Goal: Transaction & Acquisition: Purchase product/service

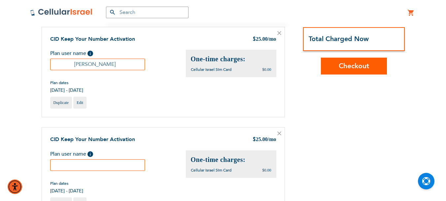
scroll to position [66, 0]
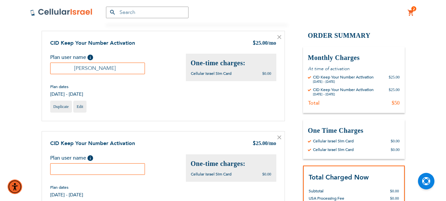
click at [279, 37] on icon at bounding box center [279, 36] width 3 height 3
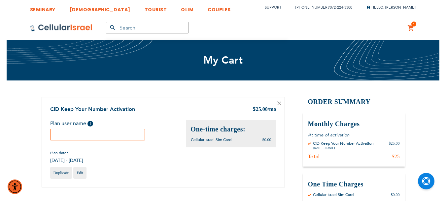
scroll to position [4, 0]
click at [91, 136] on input "text" at bounding box center [97, 135] width 95 height 12
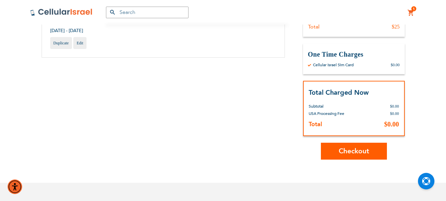
scroll to position [132, 0]
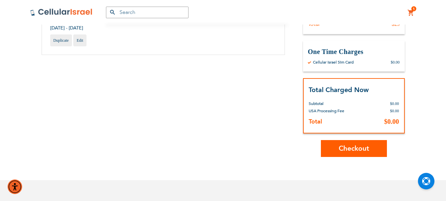
type input "Tom Gutman"
click at [359, 148] on span "Checkout" at bounding box center [354, 148] width 30 height 10
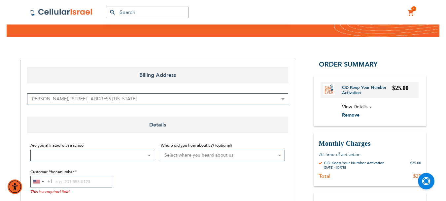
scroll to position [66, 0]
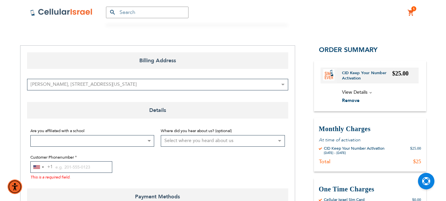
click at [151, 139] on span at bounding box center [149, 140] width 7 height 11
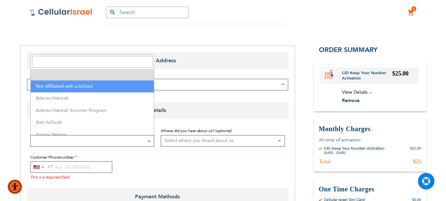
select select "199"
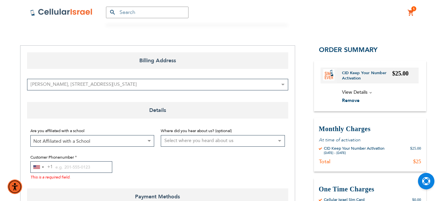
click at [280, 140] on select "Select where you heard about us Existing Customer Friend Other School/Group BP …" at bounding box center [223, 141] width 124 height 12
select select "1"
click at [161, 135] on select "Select where you heard about us Existing Customer Friend Other School/Group BP …" at bounding box center [223, 141] width 124 height 12
click at [43, 166] on div "Selected country" at bounding box center [43, 166] width 2 height 1
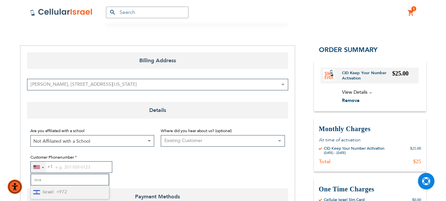
type input "isra"
click at [51, 191] on span "Israel" at bounding box center [48, 192] width 11 height 8
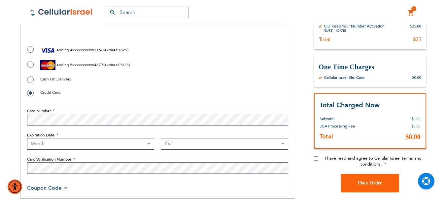
scroll to position [264, 0]
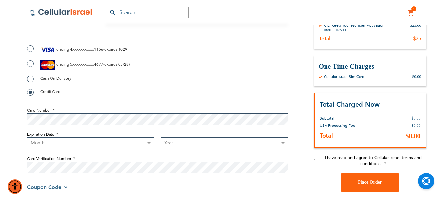
type input "026507471"
click at [316, 156] on input "I have read and agree to Cellular Israel terms and conditions." at bounding box center [316, 157] width 4 height 4
checkbox input "true"
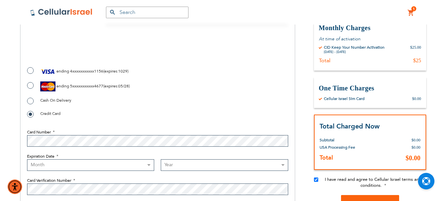
scroll to position [231, 0]
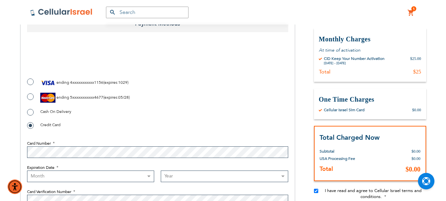
checkbox input "true"
click at [31, 95] on label "ending 5xxxxxxxxxxx4677 ( expires : 05/28 )" at bounding box center [78, 97] width 103 height 10
radio input "true"
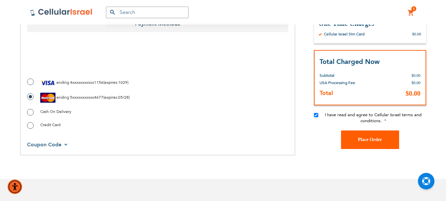
click at [371, 137] on button "Place Order" at bounding box center [370, 139] width 58 height 18
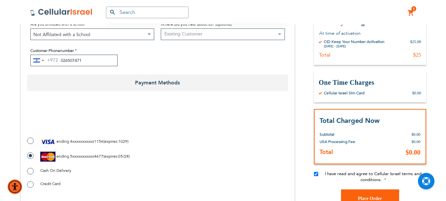
scroll to position [205, 0]
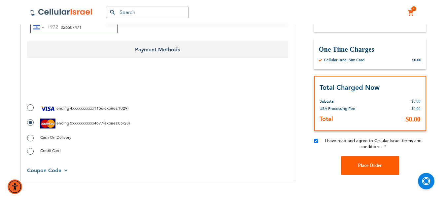
click at [372, 161] on button "Place Order" at bounding box center [370, 165] width 58 height 18
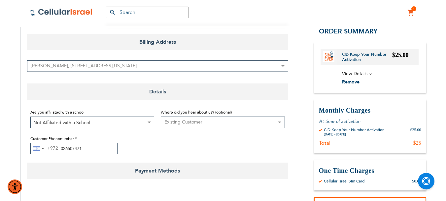
scroll to position [73, 0]
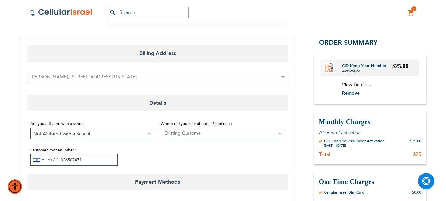
drag, startPoint x: 135, startPoint y: 101, endPoint x: 160, endPoint y: 106, distance: 25.5
click at [156, 106] on span "Details" at bounding box center [157, 102] width 261 height 17
click at [168, 101] on span "Details" at bounding box center [157, 102] width 261 height 17
drag, startPoint x: 130, startPoint y: 90, endPoint x: 137, endPoint y: 99, distance: 11.3
click at [134, 98] on div "Billing Address Billing Address [PERSON_NAME], [STREET_ADDRESS][US_STATE] New A…" at bounding box center [157, 186] width 275 height 296
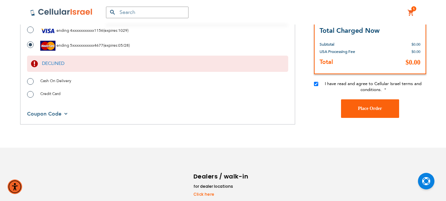
scroll to position [272, 0]
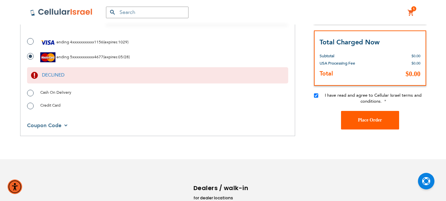
click at [375, 120] on span "Place Order" at bounding box center [370, 119] width 24 height 5
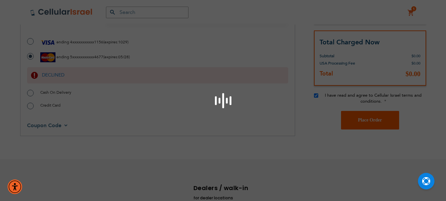
scroll to position [239, 0]
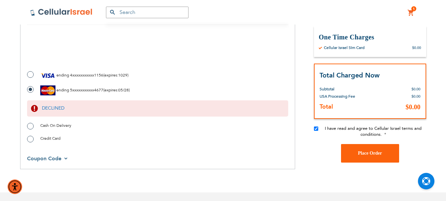
click at [29, 136] on label "Credit Card" at bounding box center [43, 138] width 33 height 7
radio input "true"
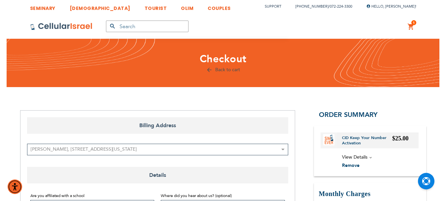
scroll to position [0, 0]
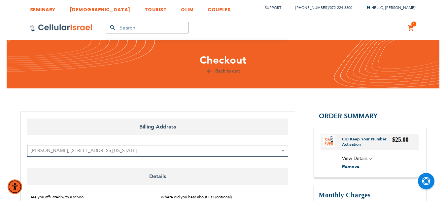
click at [230, 70] on link "Back to cart" at bounding box center [223, 71] width 34 height 6
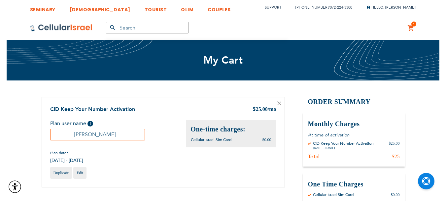
scroll to position [4, 0]
click at [79, 173] on span "Edit" at bounding box center [80, 172] width 7 height 5
